Goal: Transaction & Acquisition: Purchase product/service

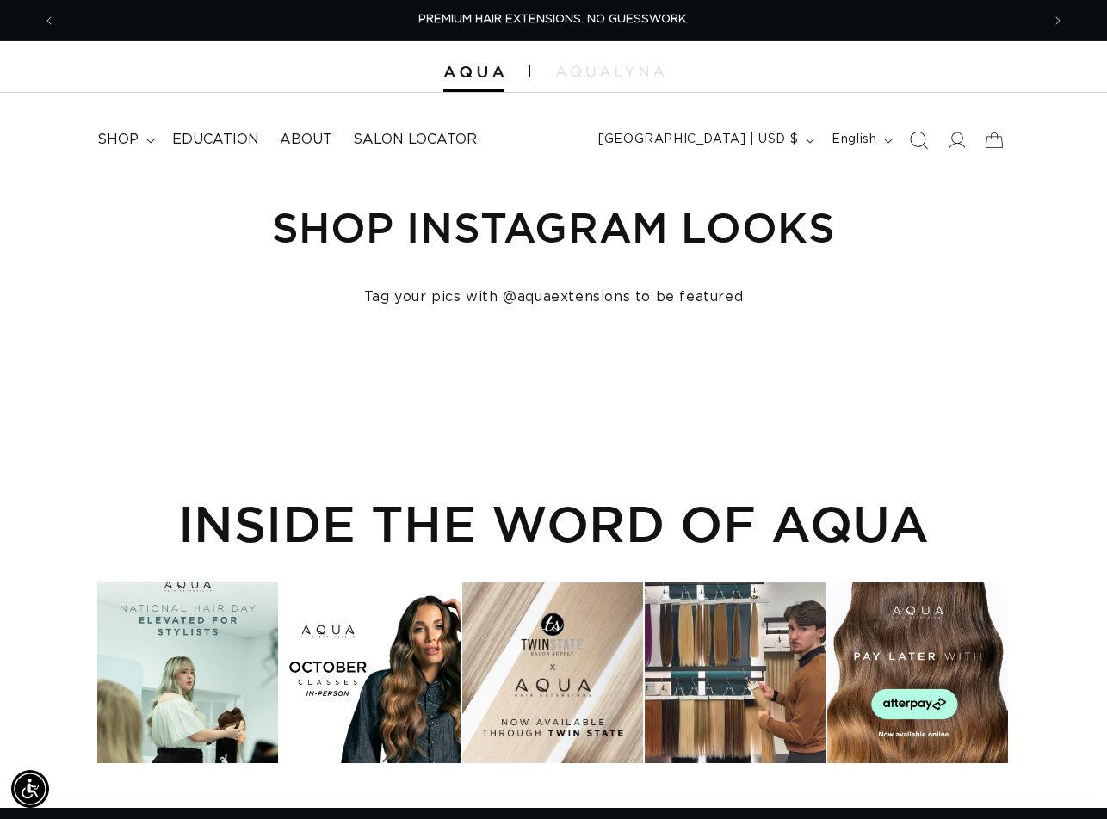
click at [919, 145] on icon "Search" at bounding box center [919, 140] width 18 height 18
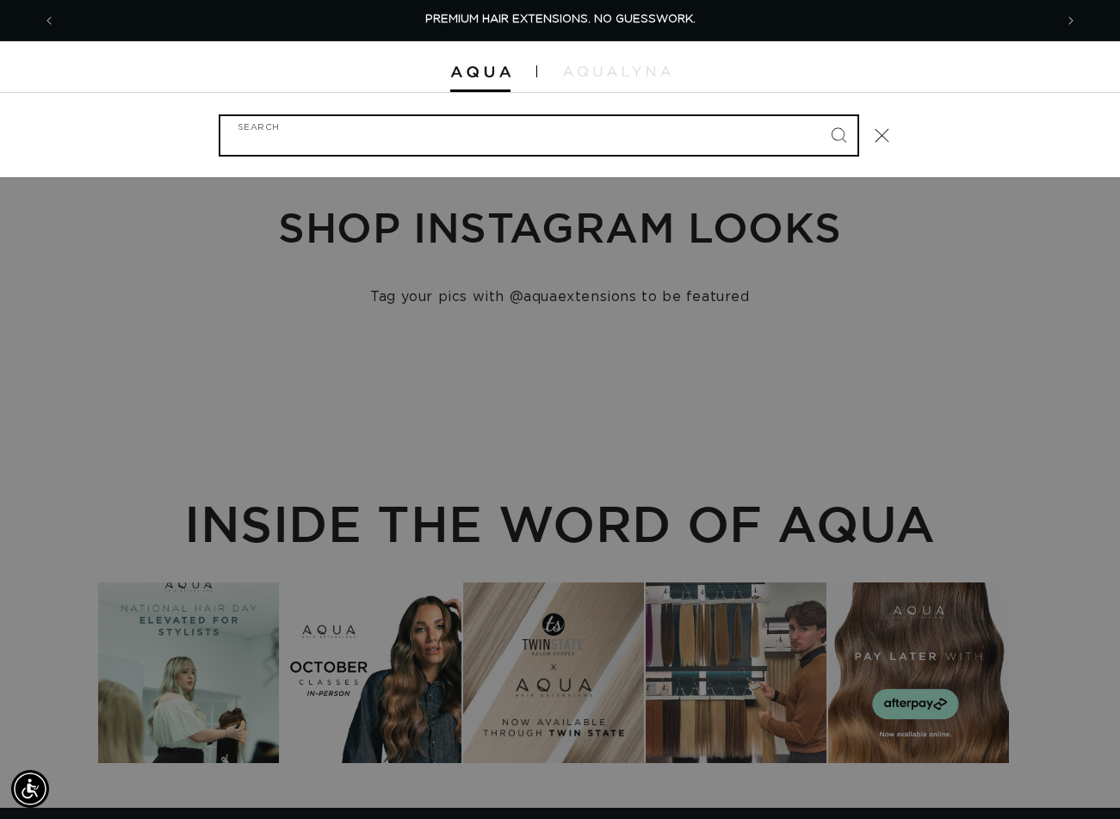
paste input "14" TAPE-IN #4AB"
type input "14" TAPE-IN #4AB"
click at [819, 116] on button "Search" at bounding box center [838, 135] width 38 height 38
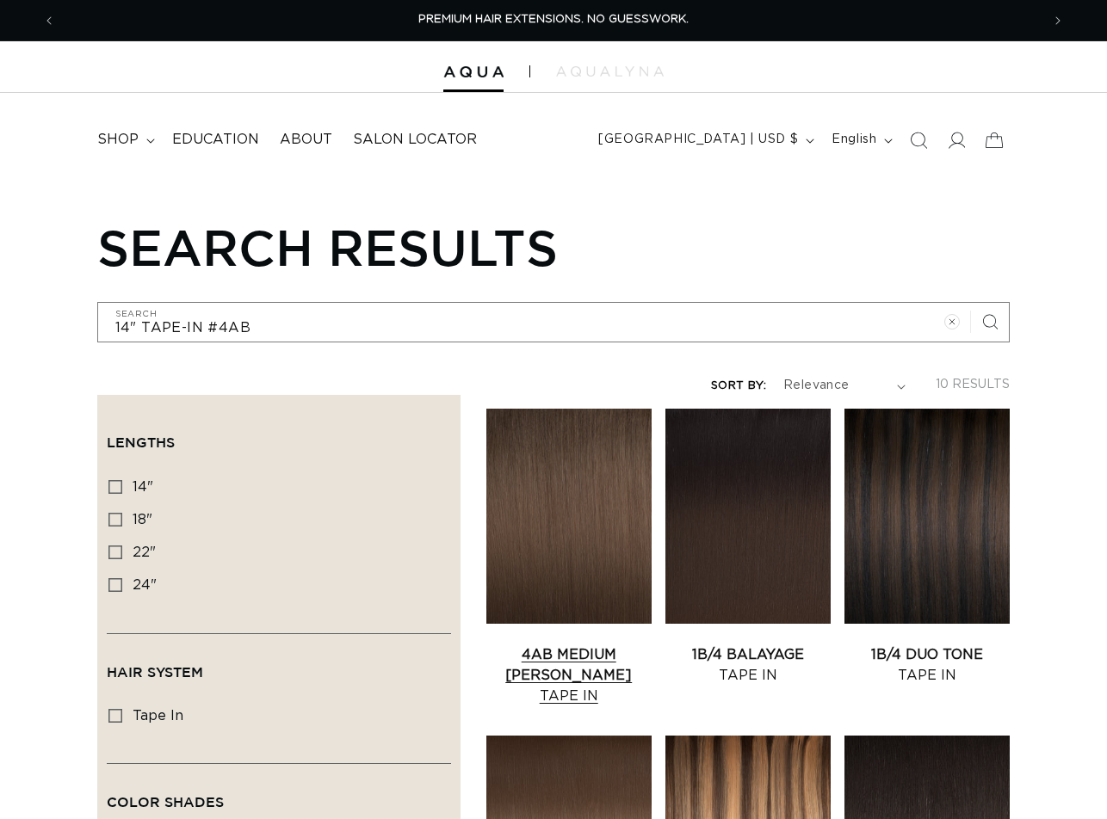
click at [540, 645] on link "4AB Medium Ash Brown Tape In" at bounding box center [568, 676] width 165 height 62
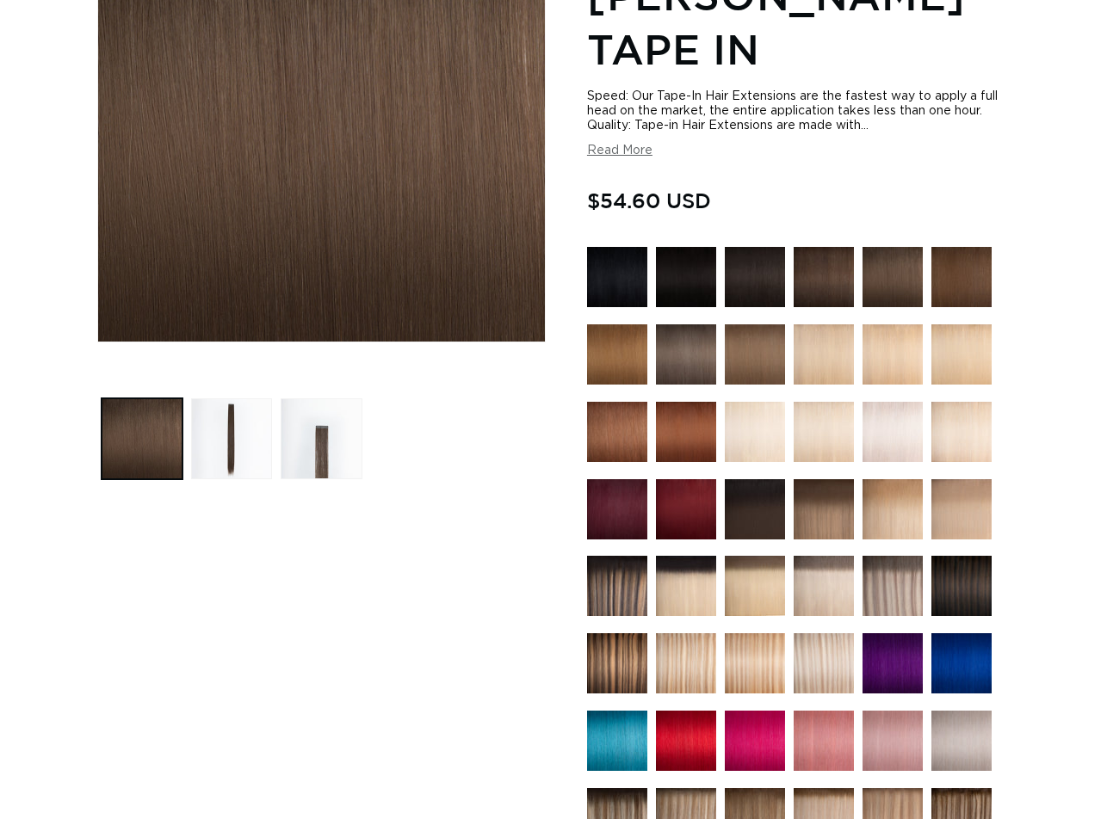
scroll to position [861, 0]
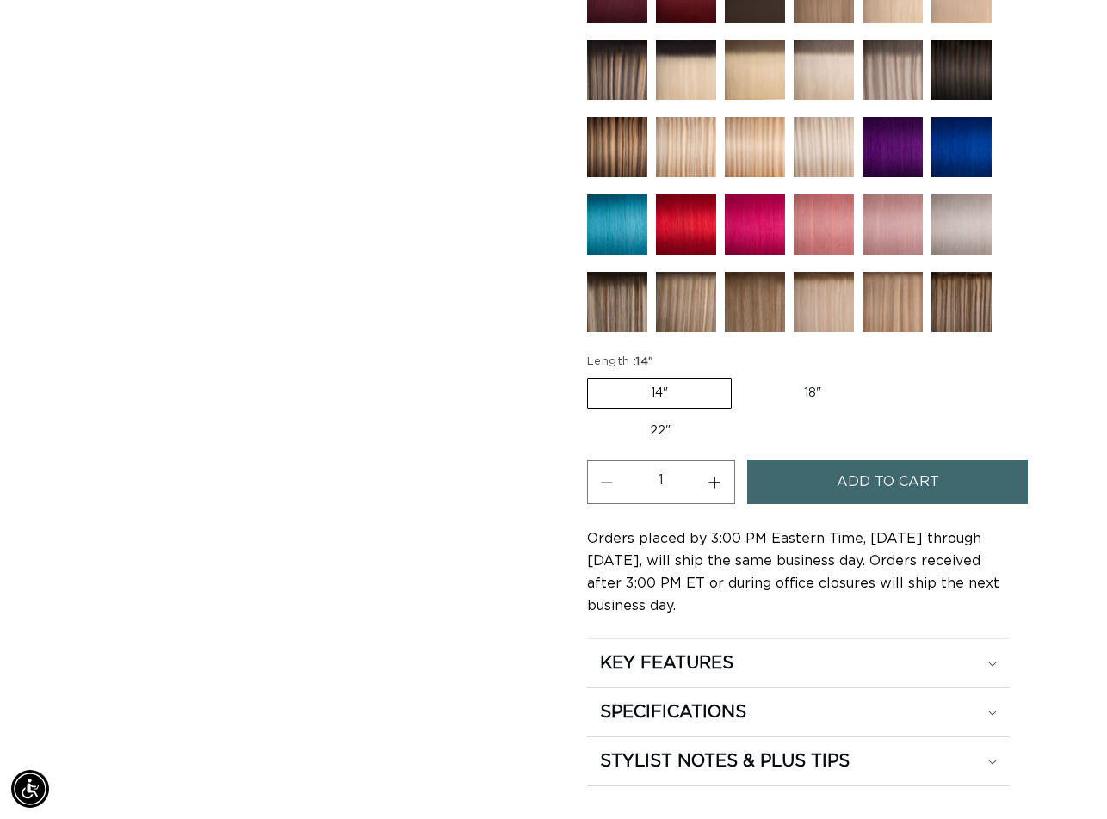
click at [874, 460] on span "Add to cart" at bounding box center [888, 482] width 102 height 44
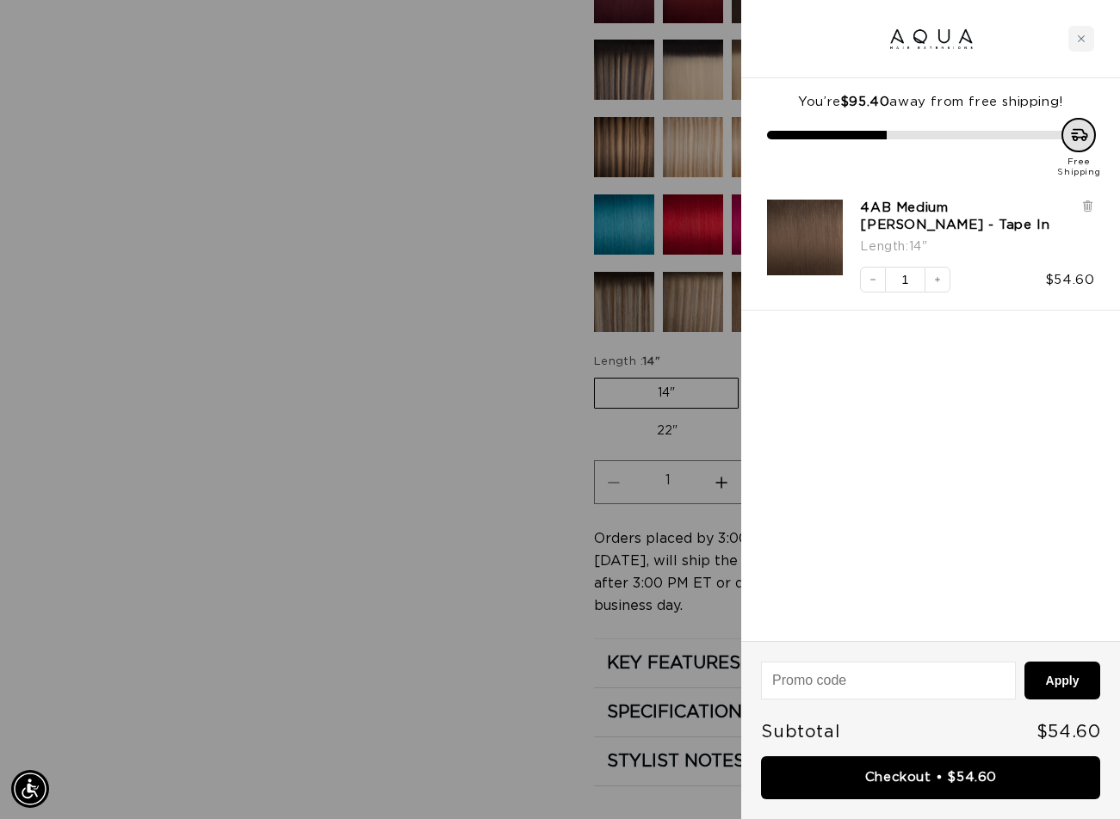
click at [213, 800] on div at bounding box center [560, 409] width 1120 height 819
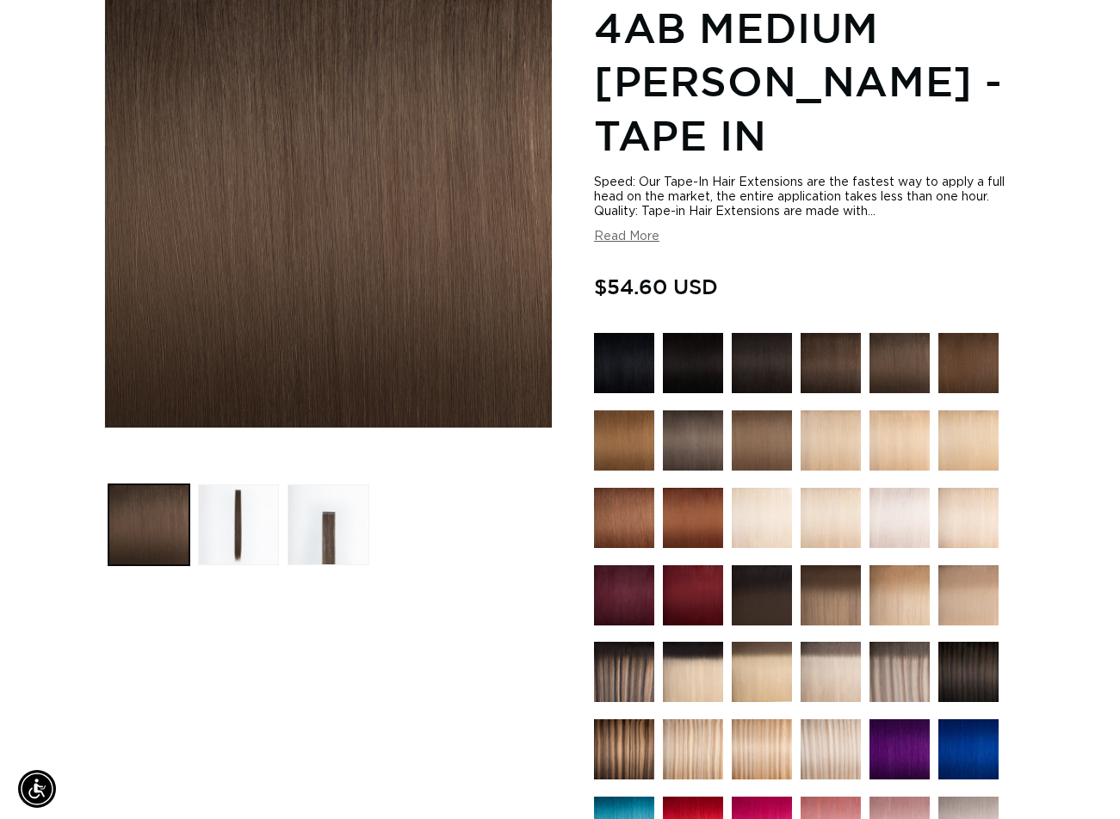
scroll to position [0, 0]
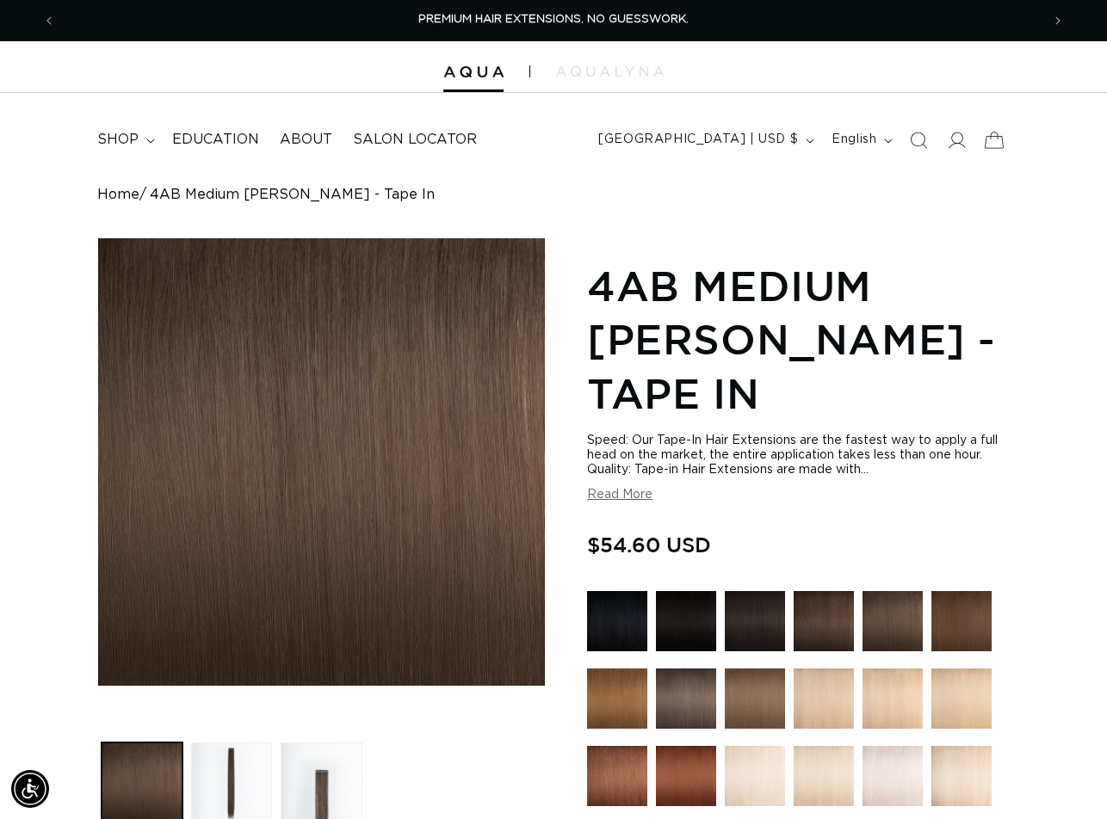
click at [993, 132] on icon at bounding box center [994, 140] width 40 height 40
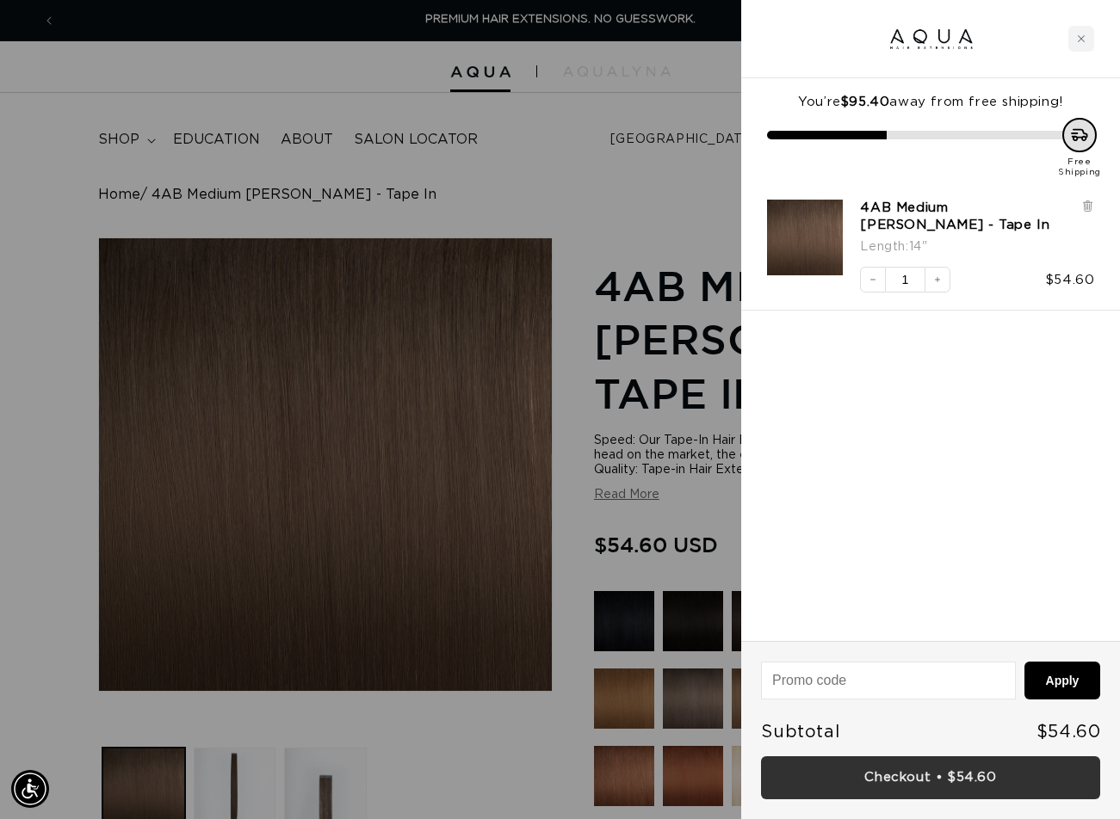
click at [954, 765] on link "Checkout • $54.60" at bounding box center [930, 778] width 339 height 44
